Goal: Communication & Community: Ask a question

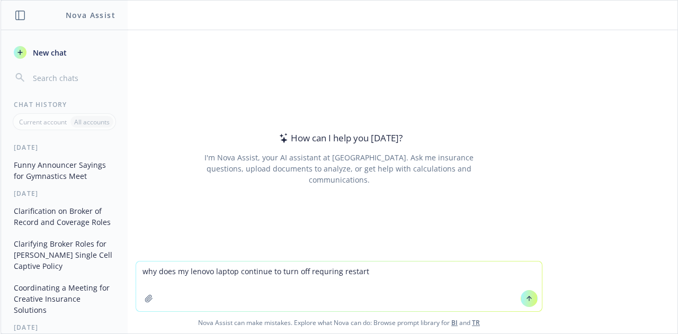
drag, startPoint x: 0, startPoint y: 0, endPoint x: 322, endPoint y: 268, distance: 418.8
type textarea "why does my lenovo laptop continue to turn off requiring restart"
click at [528, 298] on icon at bounding box center [529, 298] width 7 height 7
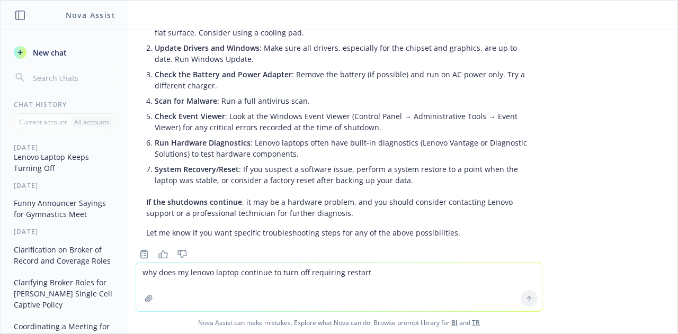
scroll to position [280, 0]
